Goal: Information Seeking & Learning: Learn about a topic

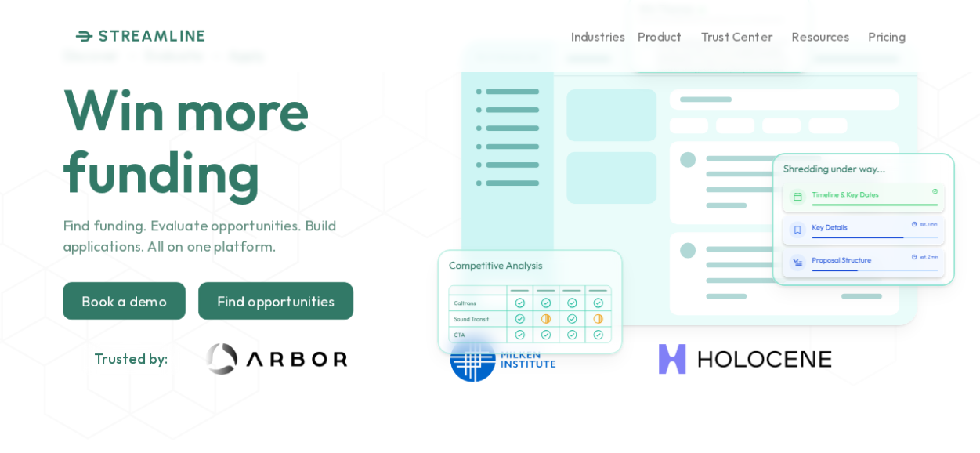
click at [322, 294] on p "Find opportunities" at bounding box center [275, 301] width 117 height 17
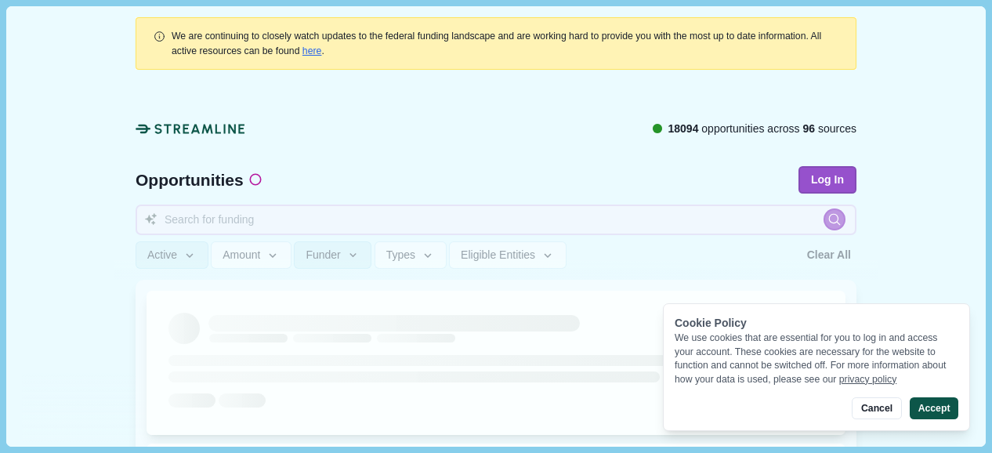
click at [934, 409] on button "Accept" at bounding box center [933, 408] width 49 height 22
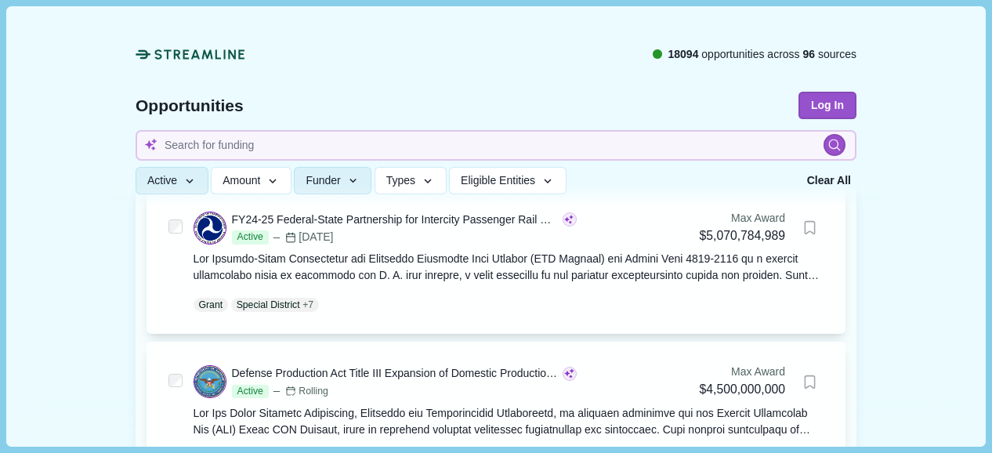
scroll to position [206, 0]
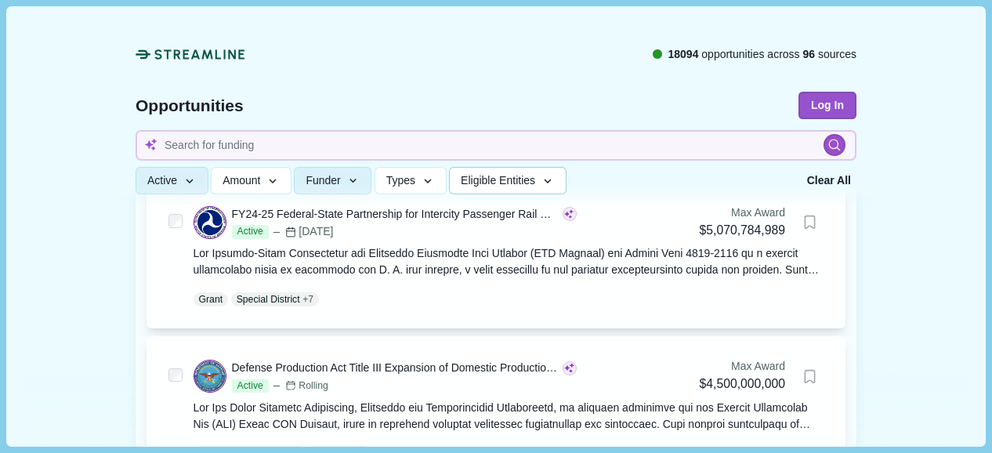
click at [548, 175] on icon "button" at bounding box center [547, 182] width 14 height 14
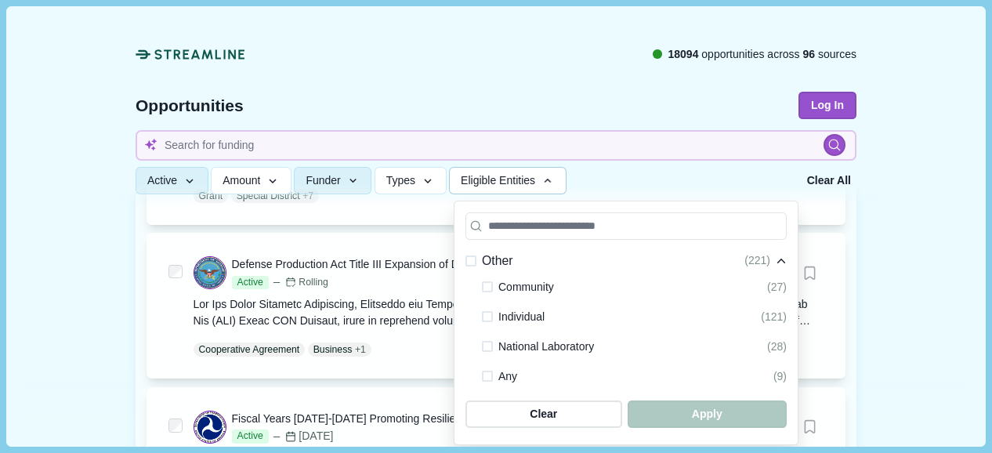
scroll to position [311, 0]
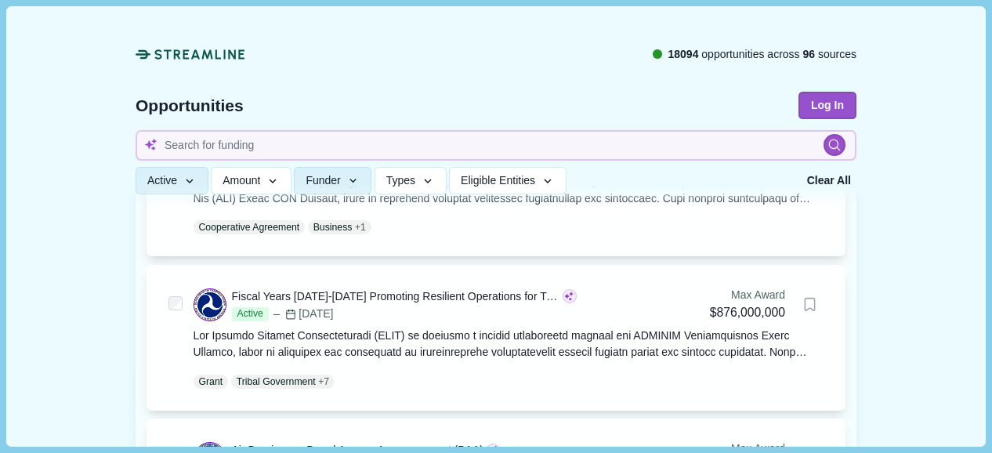
scroll to position [428, 0]
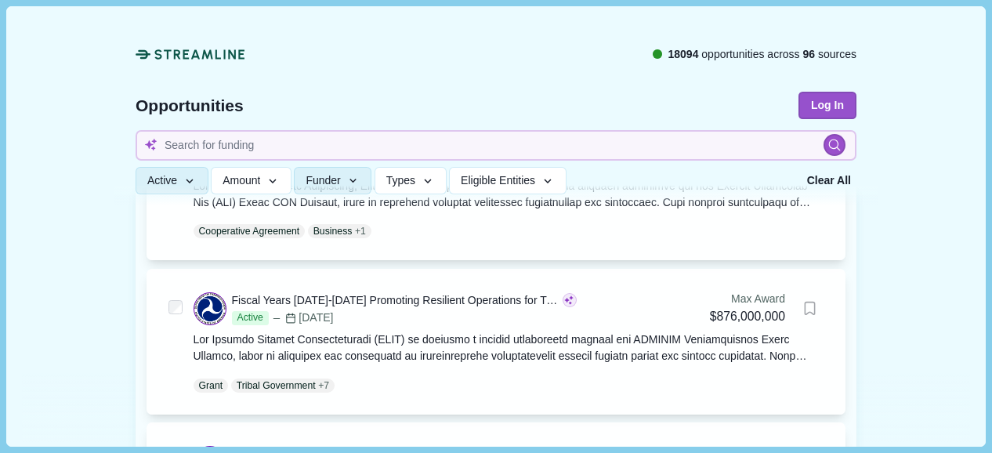
click at [180, 56] on icon at bounding box center [190, 54] width 110 height 16
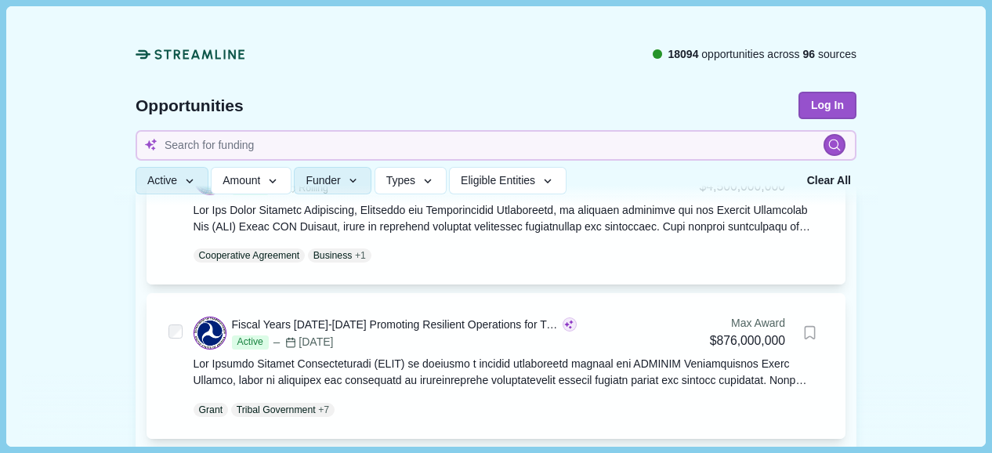
scroll to position [407, 0]
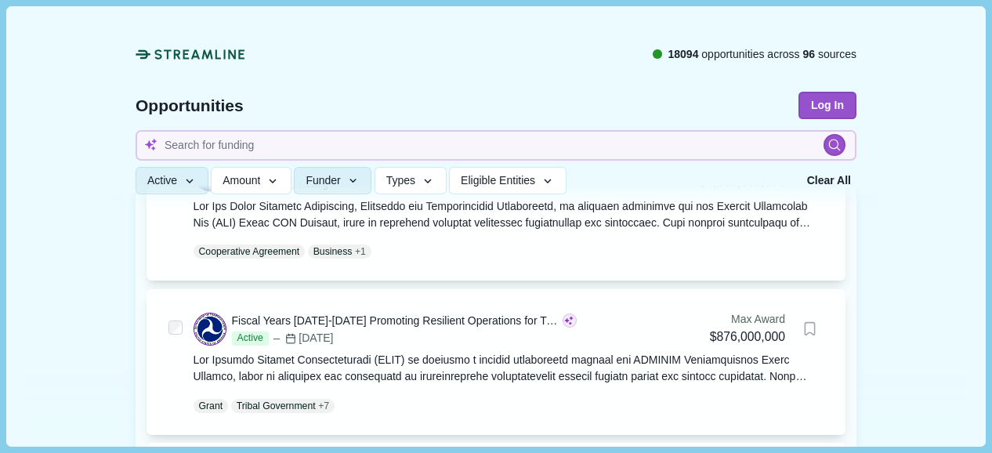
click at [212, 54] on icon at bounding box center [190, 54] width 110 height 16
click at [403, 184] on span "Types" at bounding box center [400, 181] width 29 height 13
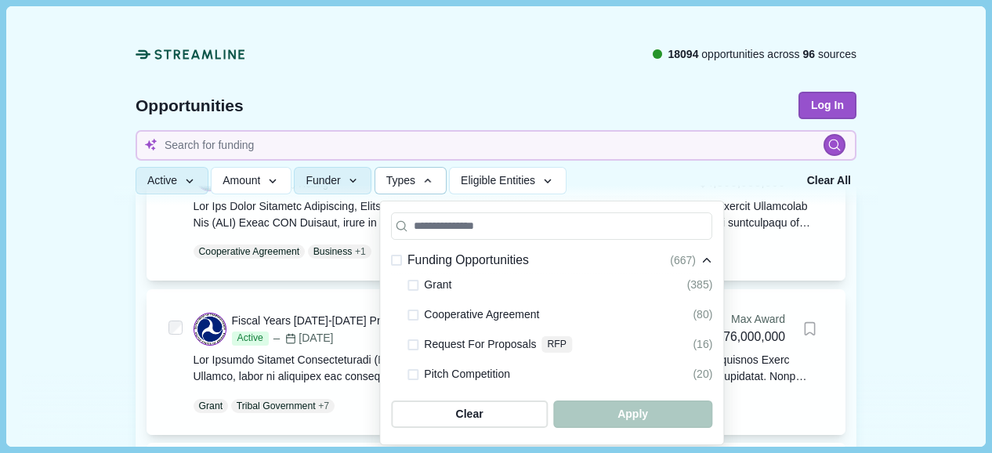
click at [410, 280] on span at bounding box center [412, 285] width 11 height 11
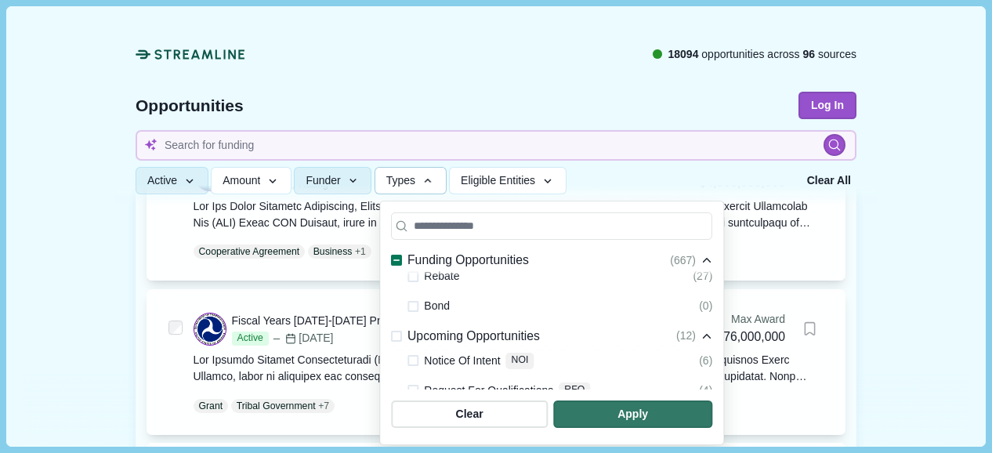
scroll to position [314, 0]
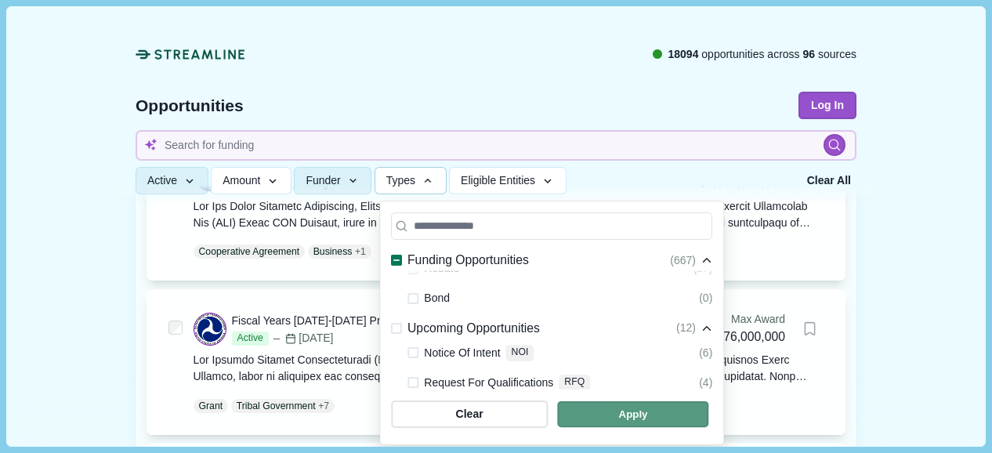
click at [600, 414] on span "button" at bounding box center [632, 414] width 151 height 26
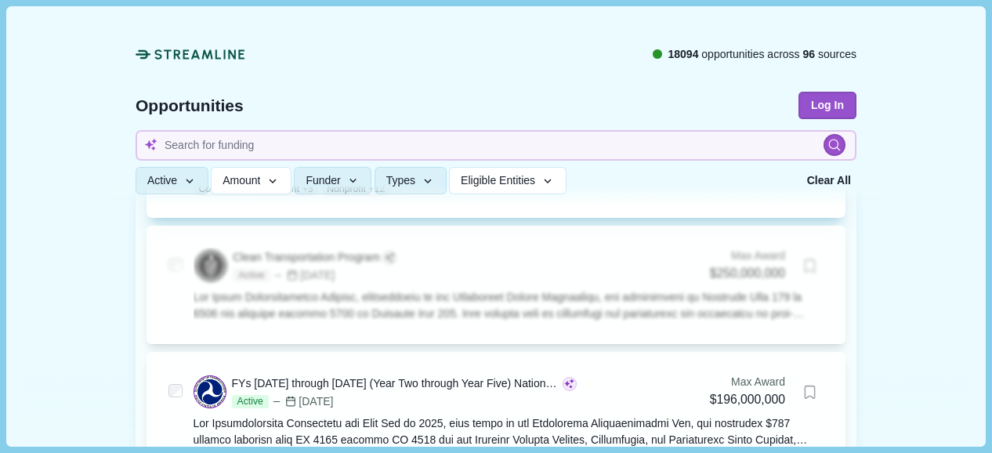
scroll to position [795, 0]
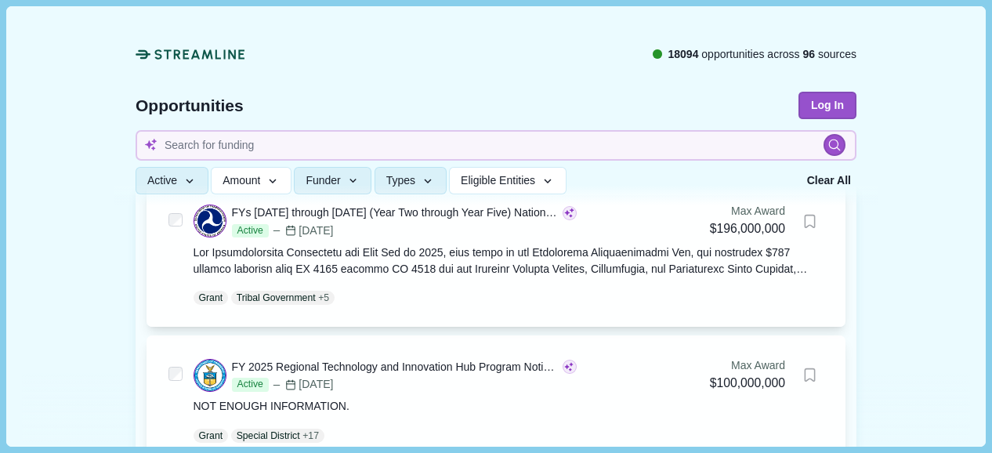
click at [164, 58] on icon at bounding box center [190, 54] width 110 height 16
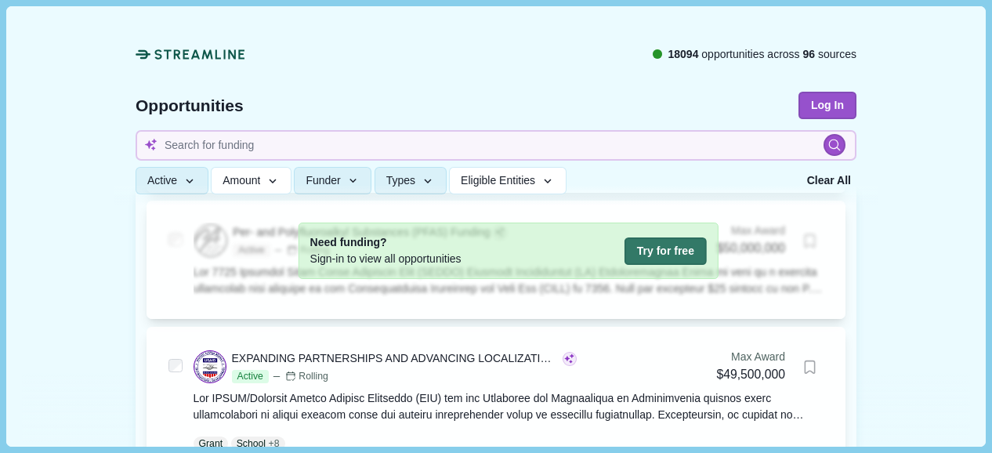
scroll to position [1393, 0]
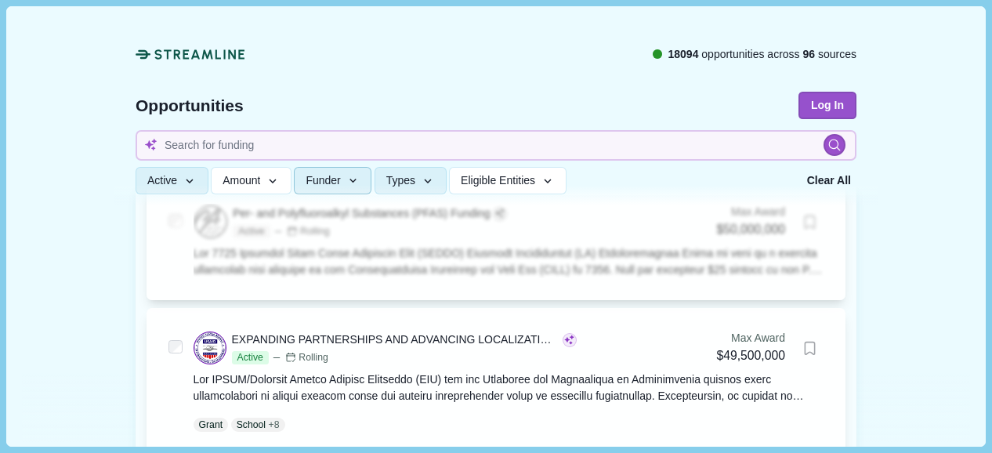
click at [350, 178] on icon "button" at bounding box center [353, 182] width 14 height 14
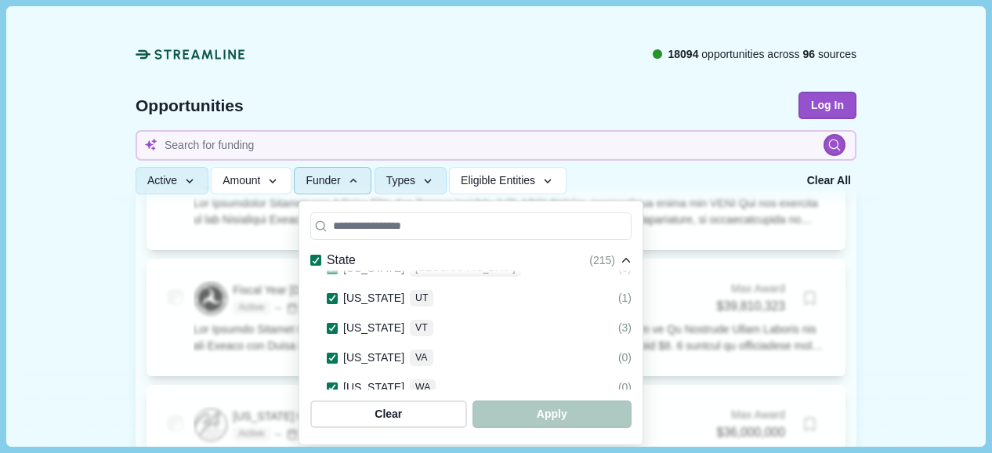
scroll to position [1869, 0]
